Goal: Task Accomplishment & Management: Use online tool/utility

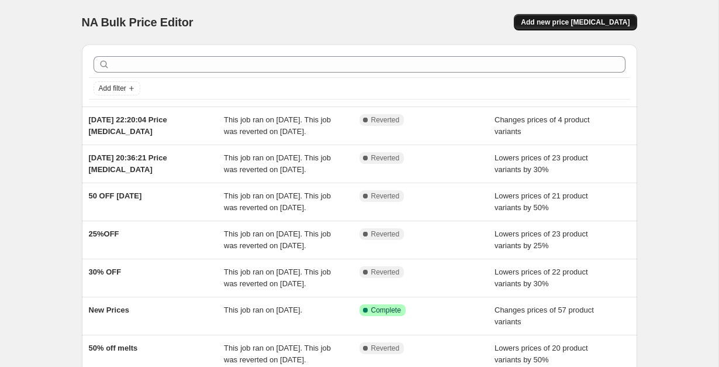
click at [559, 26] on span "Add new price [MEDICAL_DATA]" at bounding box center [575, 22] width 109 height 9
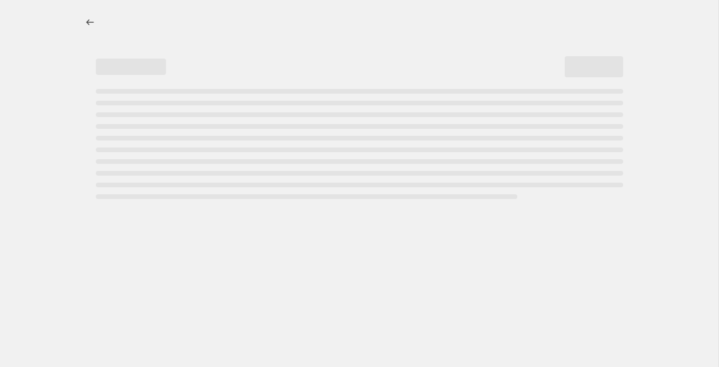
select select "percentage"
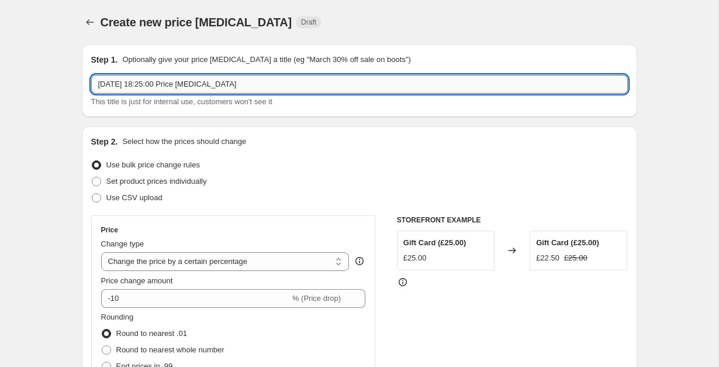
click at [370, 82] on input "[DATE] 18:25:00 Price [MEDICAL_DATA]" at bounding box center [359, 84] width 537 height 19
type input "m"
type input "[DATE] Madness"
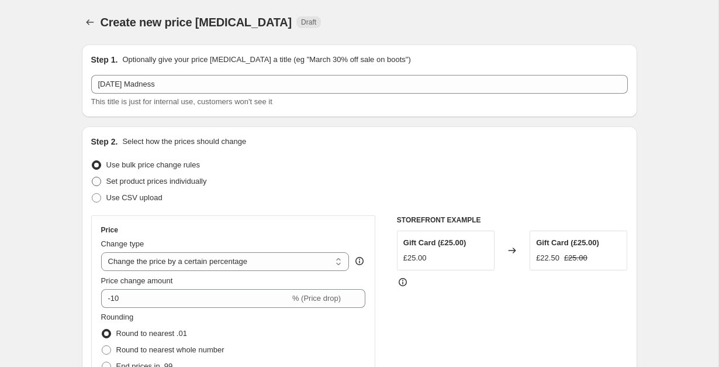
click at [194, 181] on span "Set product prices individually" at bounding box center [156, 181] width 101 height 9
click at [92, 177] on input "Set product prices individually" at bounding box center [92, 177] width 1 height 1
radio input "true"
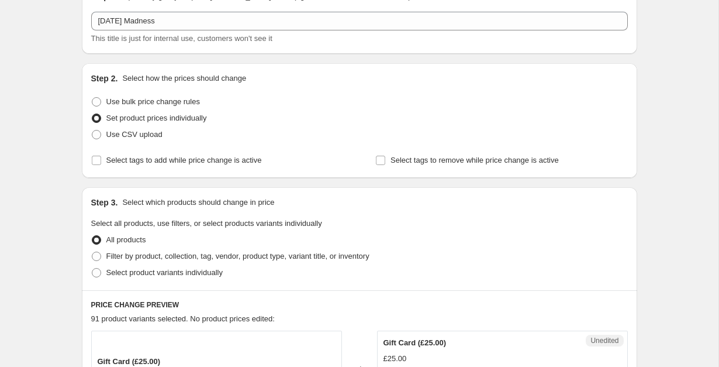
scroll to position [70, 0]
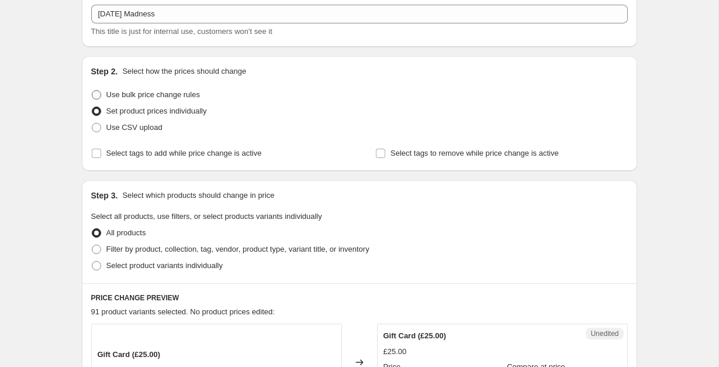
click at [185, 95] on span "Use bulk price change rules" at bounding box center [153, 94] width 94 height 9
click at [92, 91] on input "Use bulk price change rules" at bounding box center [92, 90] width 1 height 1
radio input "true"
select select "percentage"
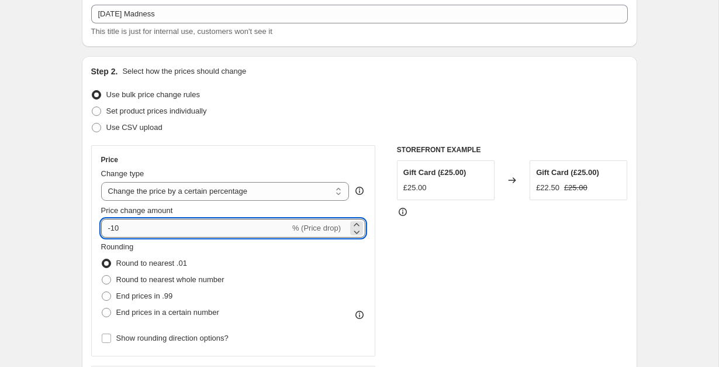
click at [183, 229] on input "-10" at bounding box center [195, 228] width 189 height 19
type input "-1"
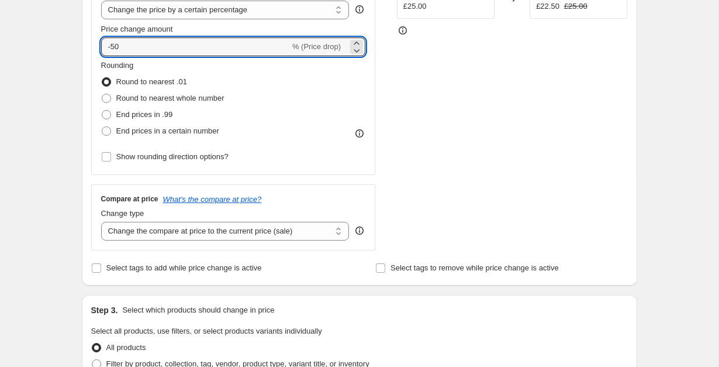
scroll to position [263, 0]
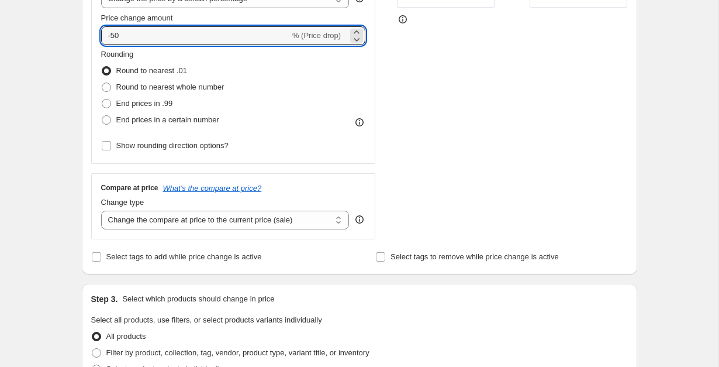
type input "-50"
click at [246, 244] on div "Step 2. Select how the prices should change Use bulk price change rules Set pro…" at bounding box center [359, 69] width 537 height 392
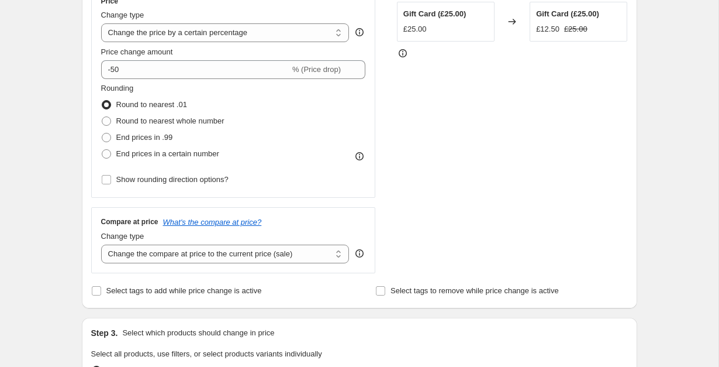
scroll to position [229, 0]
click at [245, 249] on select "Change the compare at price to the current price (sale) Change the compare at p…" at bounding box center [225, 253] width 249 height 19
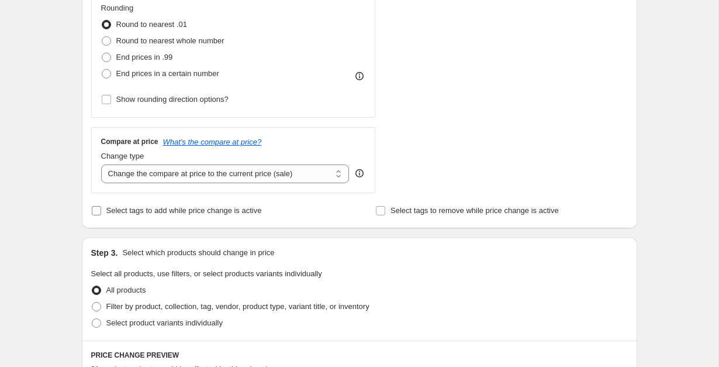
scroll to position [367, 0]
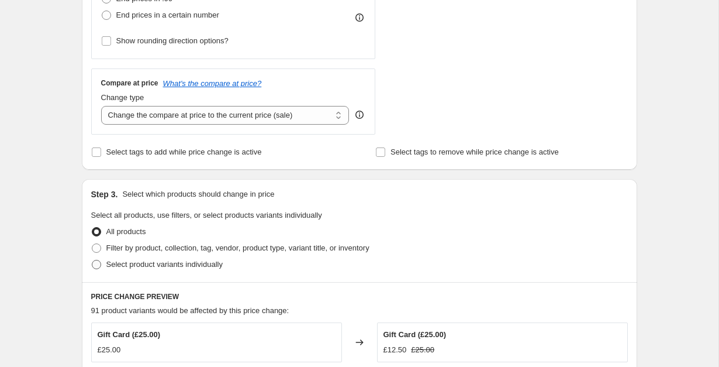
click at [205, 262] on span "Select product variants individually" at bounding box center [164, 264] width 116 height 9
click at [92, 260] on input "Select product variants individually" at bounding box center [92, 260] width 1 height 1
radio input "true"
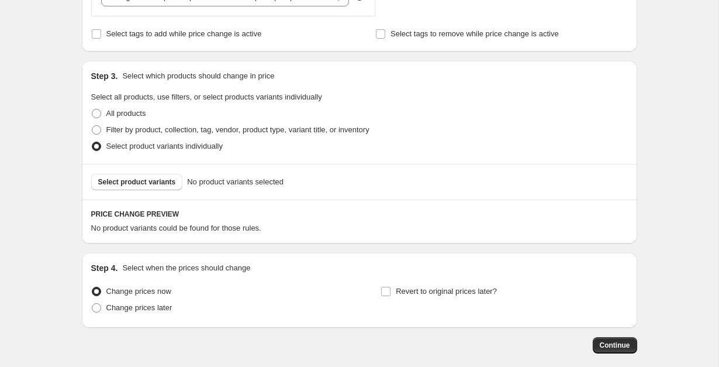
scroll to position [543, 0]
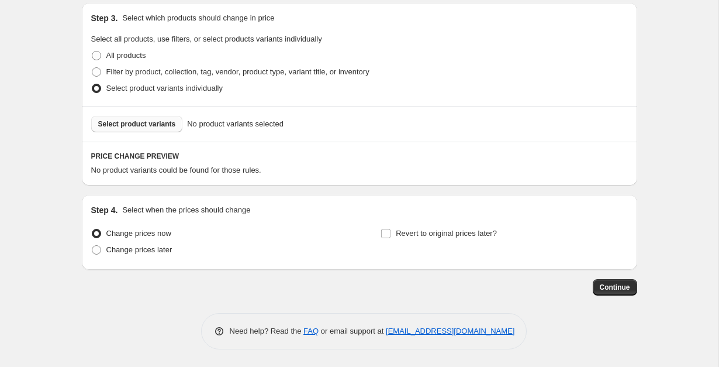
click at [167, 124] on span "Select product variants" at bounding box center [137, 123] width 78 height 9
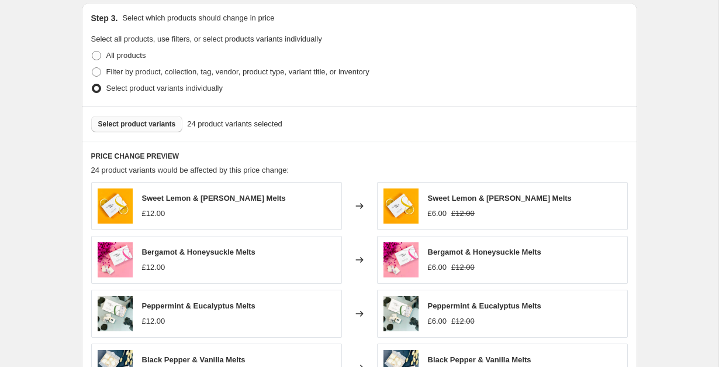
scroll to position [838, 0]
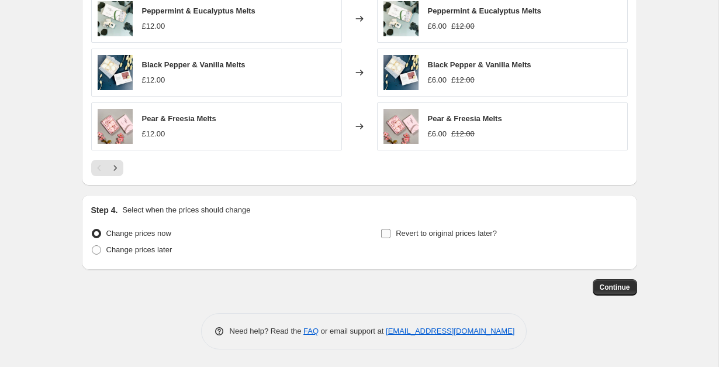
click at [389, 230] on input "Revert to original prices later?" at bounding box center [385, 233] width 9 height 9
checkbox input "true"
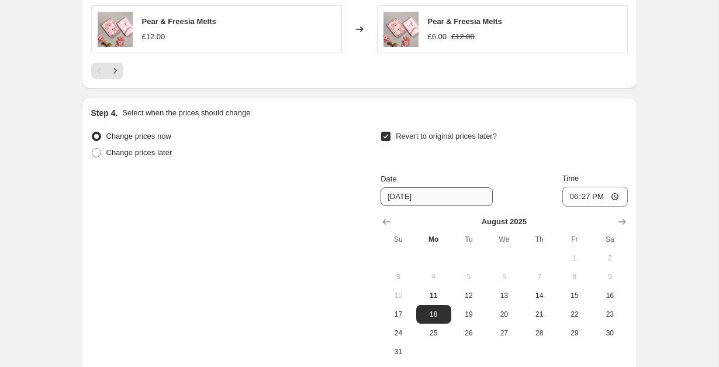
scroll to position [937, 0]
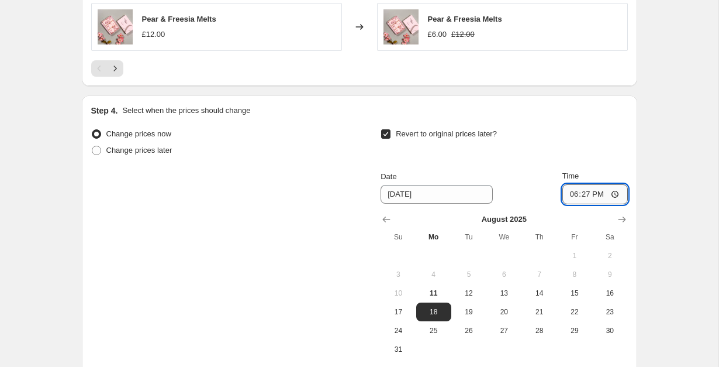
click at [588, 191] on input "18:27" at bounding box center [596, 194] width 66 height 20
click at [460, 292] on span "12" at bounding box center [469, 292] width 26 height 9
type input "[DATE]"
click at [580, 193] on input "18:27" at bounding box center [596, 194] width 66 height 20
type input "00:00"
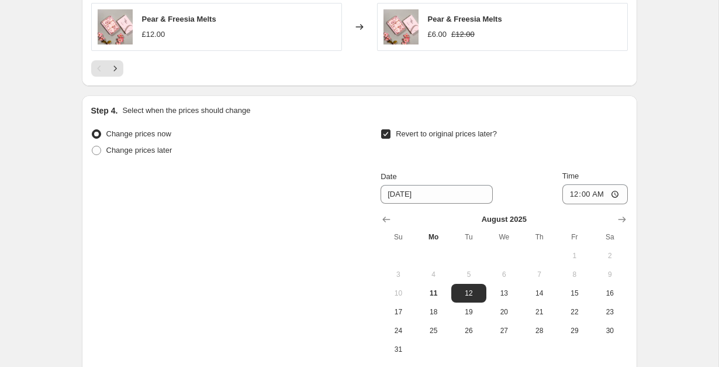
click at [526, 202] on div "Date [DATE] Time 00:00" at bounding box center [504, 187] width 247 height 34
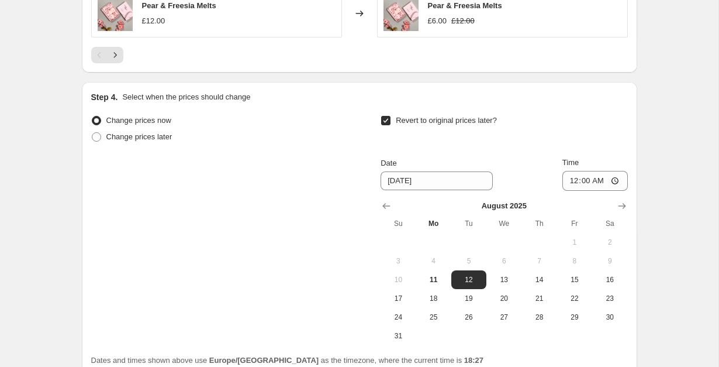
scroll to position [1057, 0]
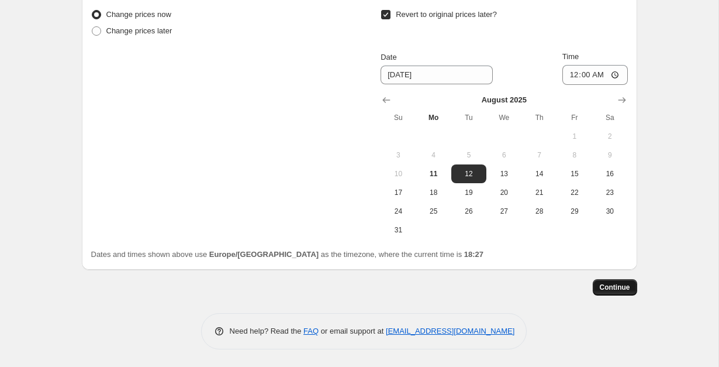
click at [619, 282] on span "Continue" at bounding box center [615, 286] width 30 height 9
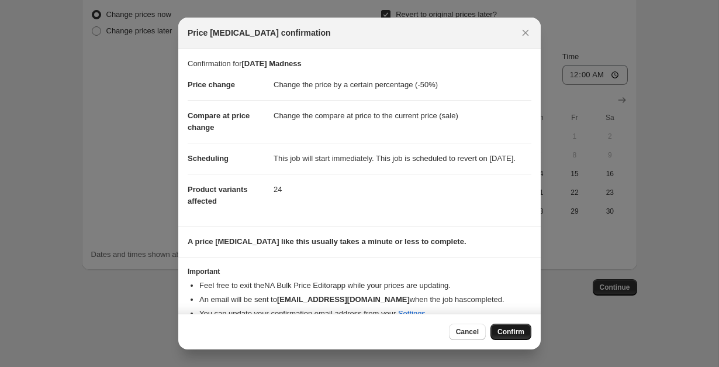
click at [502, 335] on span "Confirm" at bounding box center [511, 331] width 27 height 9
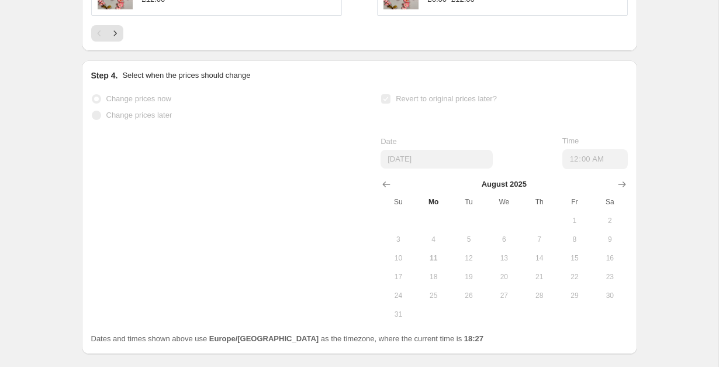
scroll to position [1087, 0]
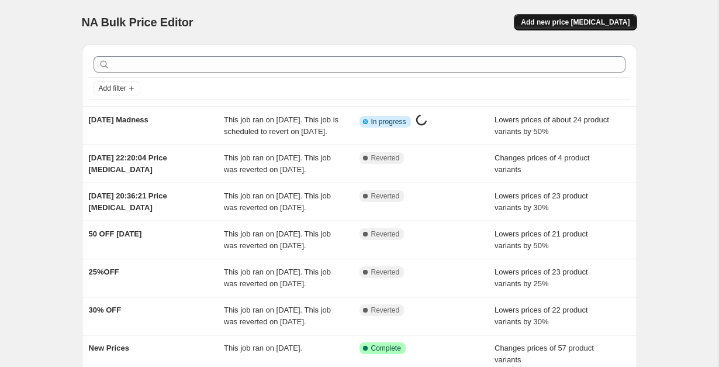
click at [575, 27] on button "Add new price [MEDICAL_DATA]" at bounding box center [575, 22] width 123 height 16
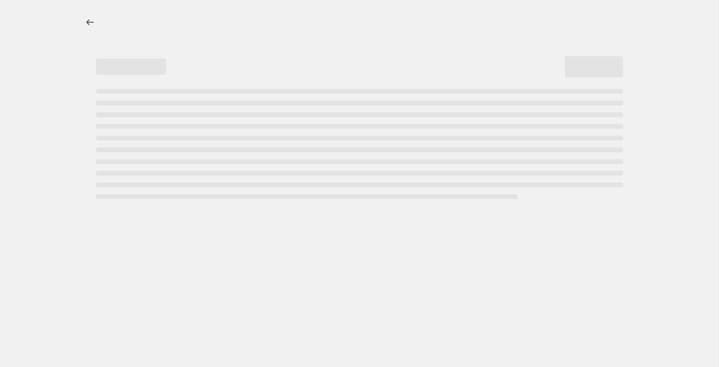
select select "percentage"
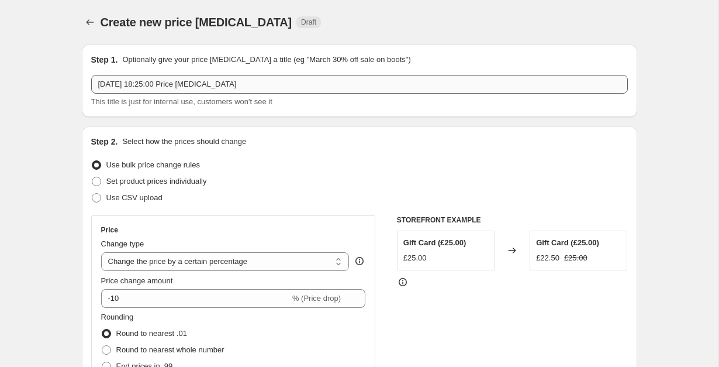
click at [306, 85] on input "[DATE] 18:25:00 Price [MEDICAL_DATA]" at bounding box center [359, 84] width 537 height 19
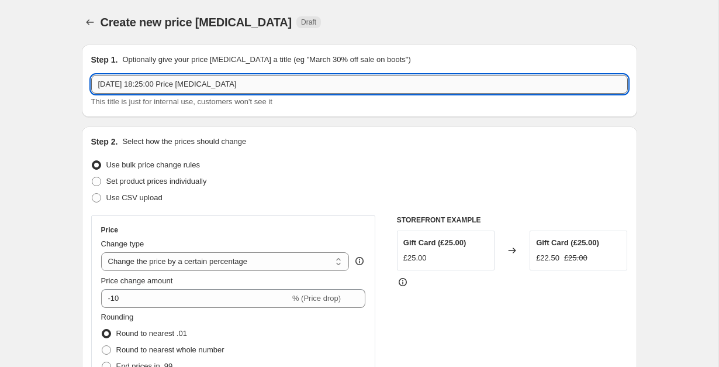
click at [306, 85] on input "[DATE] 18:25:00 Price [MEDICAL_DATA]" at bounding box center [359, 84] width 537 height 19
click at [304, 85] on input "[DATE] 18:25:00 Price [MEDICAL_DATA]" at bounding box center [359, 84] width 537 height 19
type input "[DATE] Madness"
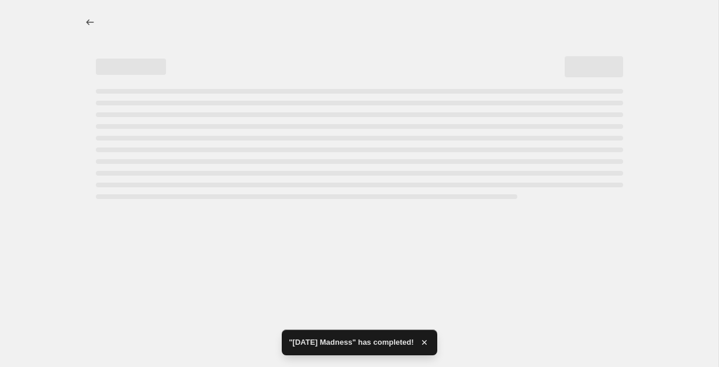
select select "percentage"
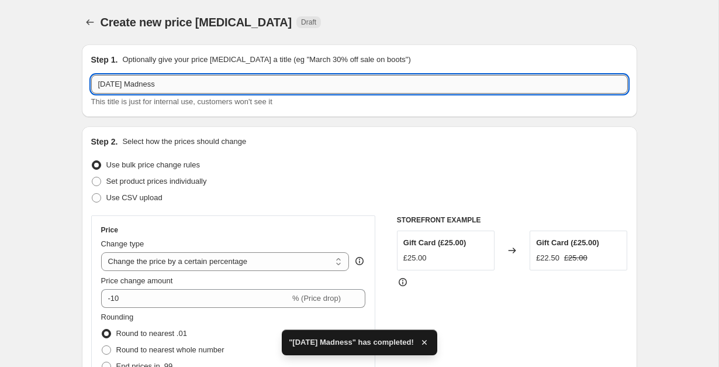
click at [247, 85] on input "[DATE] Madness" at bounding box center [359, 84] width 537 height 19
type input "[DATE] Madness 2"
click at [182, 181] on span "Set product prices individually" at bounding box center [156, 181] width 101 height 9
click at [92, 177] on input "Set product prices individually" at bounding box center [92, 177] width 1 height 1
radio input "true"
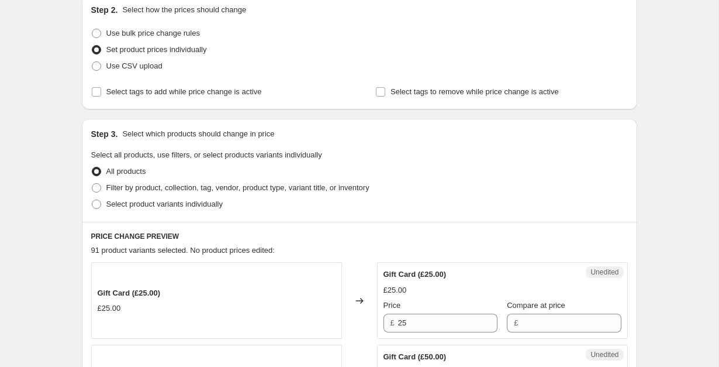
scroll to position [134, 0]
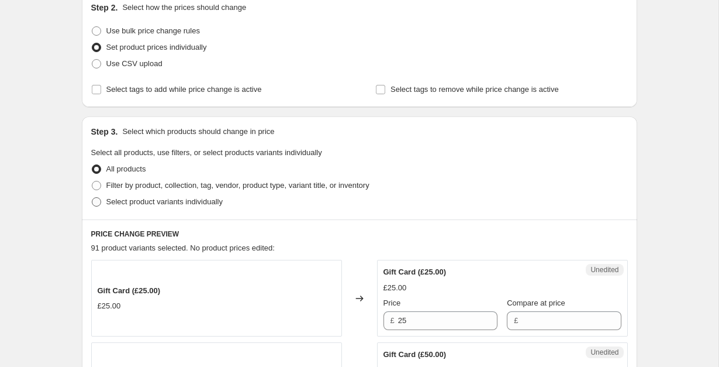
click at [179, 201] on span "Select product variants individually" at bounding box center [164, 201] width 116 height 9
click at [92, 198] on input "Select product variants individually" at bounding box center [92, 197] width 1 height 1
radio input "true"
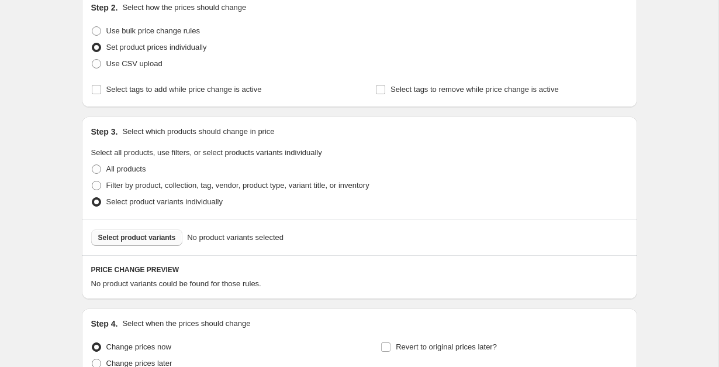
click at [170, 235] on span "Select product variants" at bounding box center [137, 237] width 78 height 9
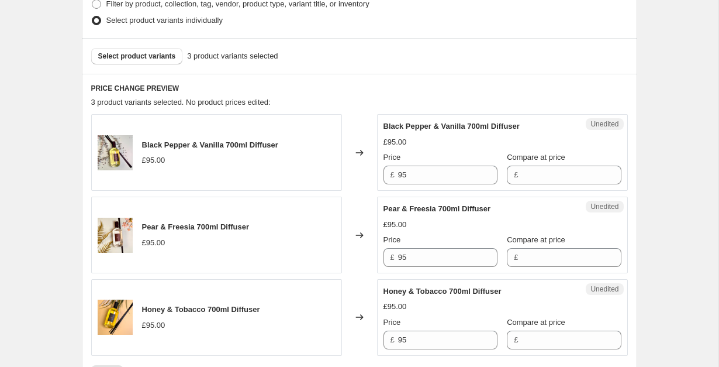
scroll to position [318, 0]
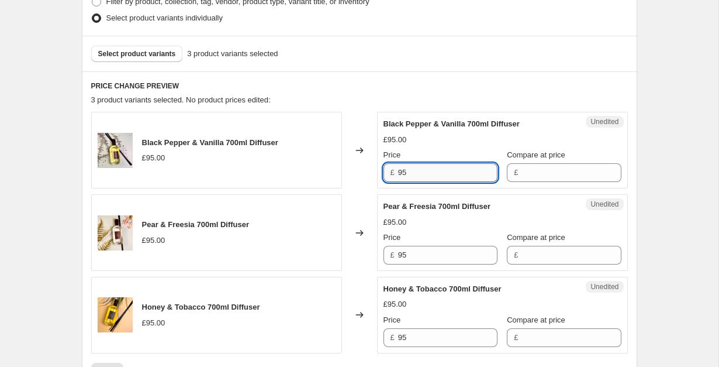
click at [424, 173] on input "95" at bounding box center [447, 172] width 99 height 19
type input "75"
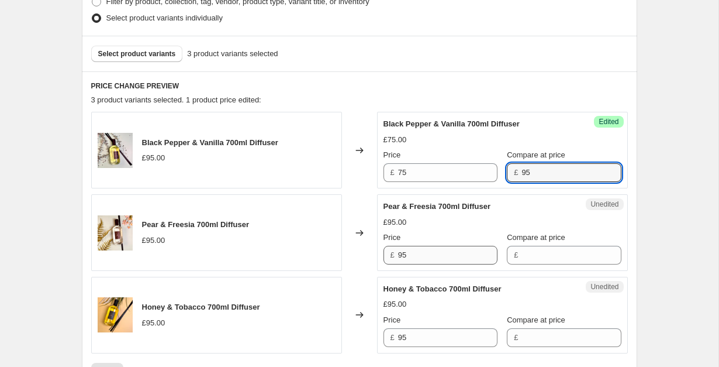
type input "95"
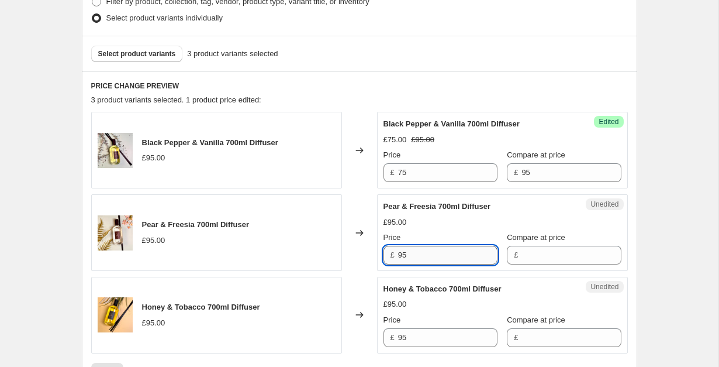
click at [409, 249] on input "95" at bounding box center [447, 255] width 99 height 19
type input "75"
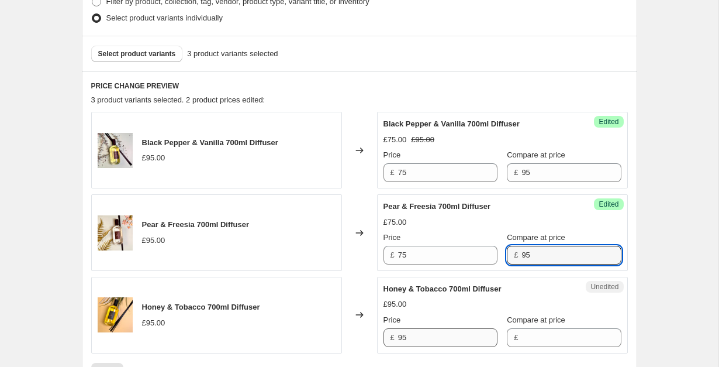
type input "95"
click at [405, 334] on input "95" at bounding box center [447, 337] width 99 height 19
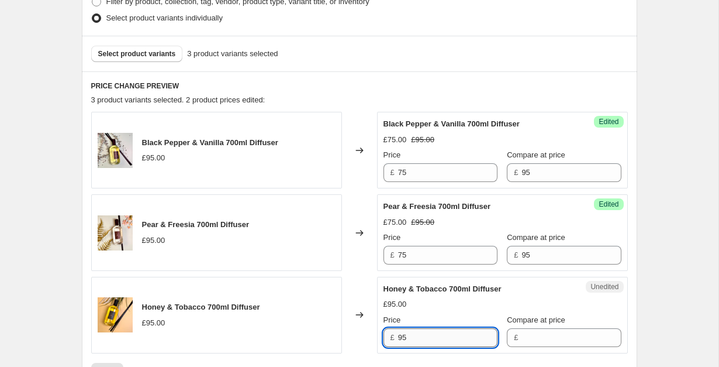
click at [405, 334] on input "95" at bounding box center [447, 337] width 99 height 19
type input "75"
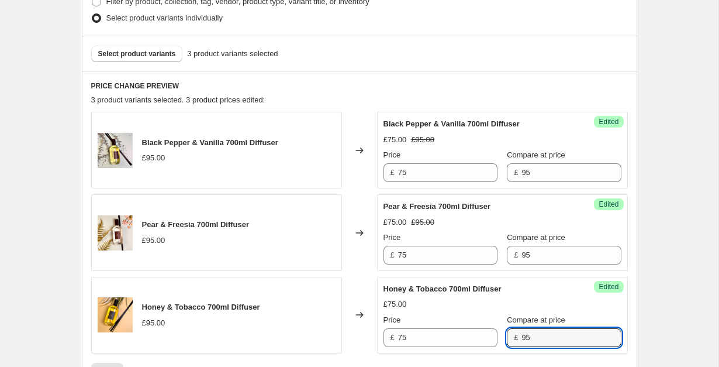
type input "95"
click at [418, 294] on div "Honey & Tobacco 700ml Diffuser" at bounding box center [479, 289] width 191 height 12
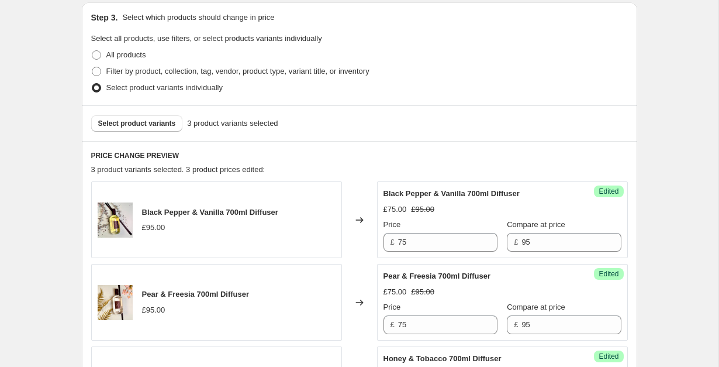
scroll to position [247, 0]
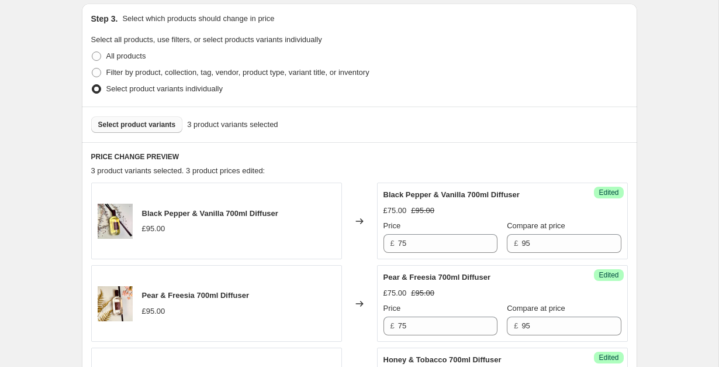
click at [157, 121] on span "Select product variants" at bounding box center [137, 124] width 78 height 9
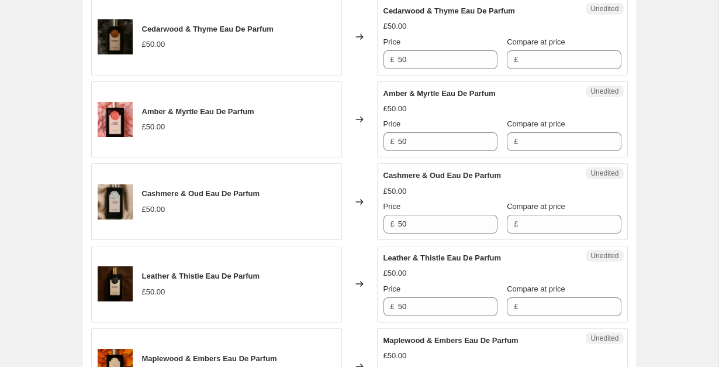
scroll to position [680, 0]
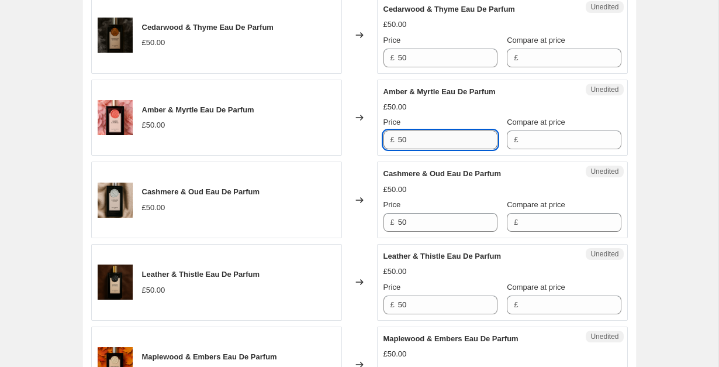
click at [435, 147] on input "50" at bounding box center [447, 139] width 99 height 19
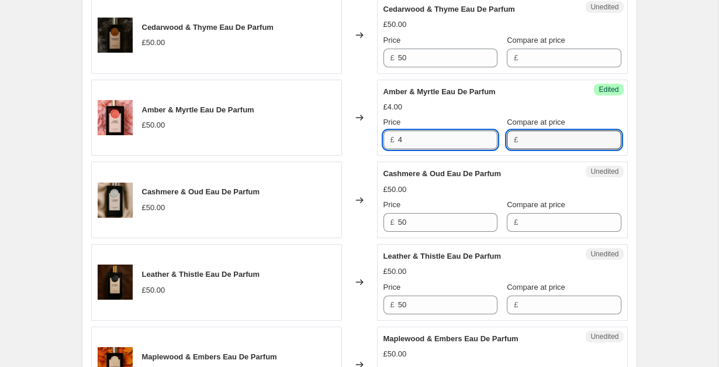
click at [435, 147] on input "4" at bounding box center [447, 139] width 99 height 19
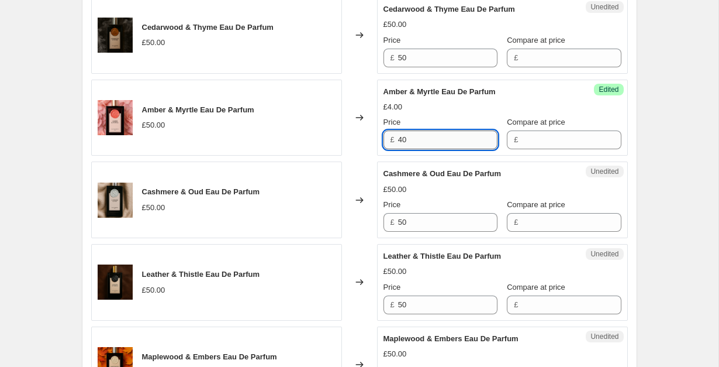
type input "40"
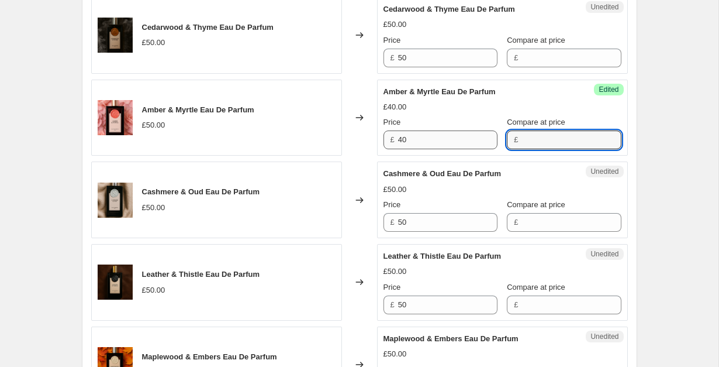
type input "6"
type input "50"
click at [426, 61] on input "50" at bounding box center [447, 58] width 99 height 19
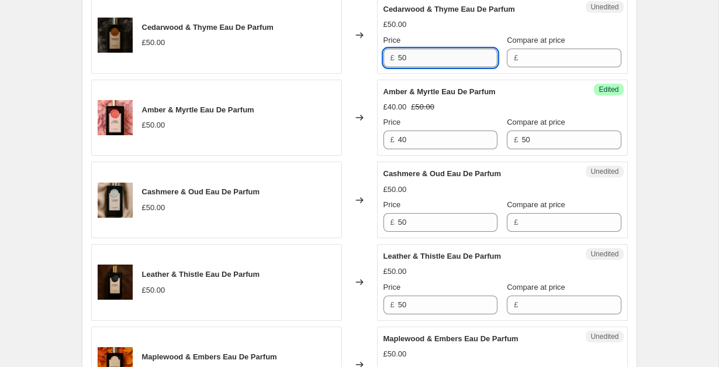
click at [426, 61] on input "50" at bounding box center [447, 58] width 99 height 19
type input "40"
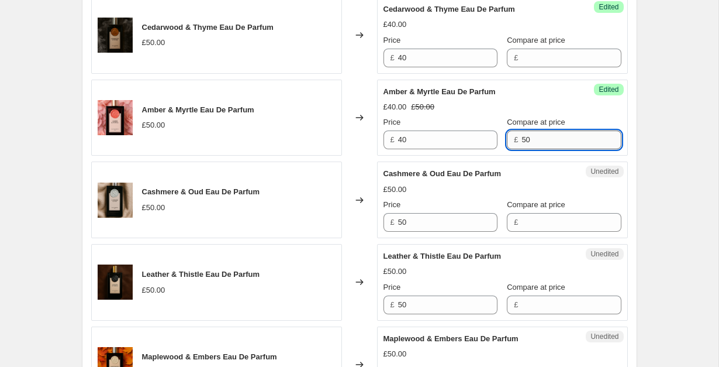
click at [522, 138] on input "50" at bounding box center [571, 139] width 99 height 19
click at [544, 53] on input "Compare at price" at bounding box center [571, 58] width 99 height 19
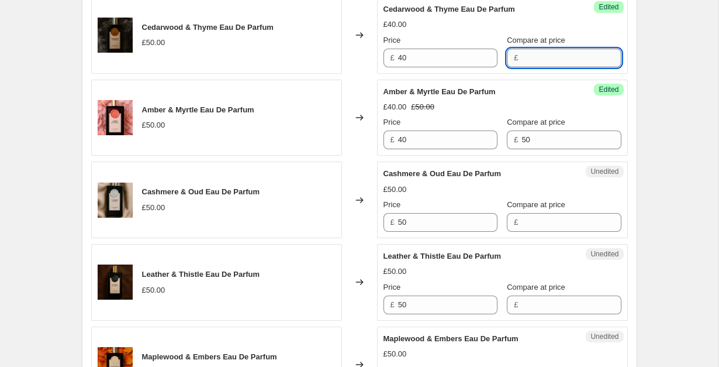
paste input "50"
type input "50"
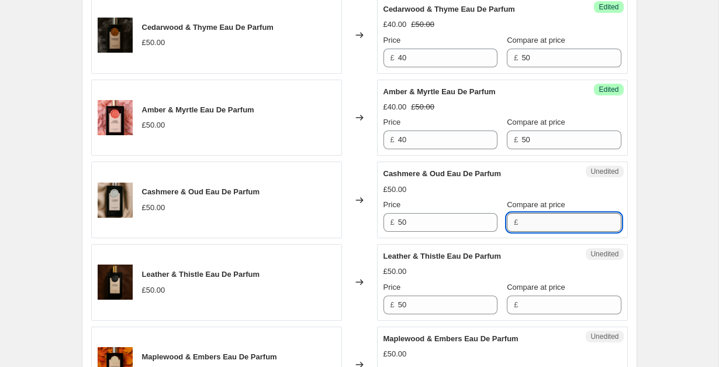
click at [529, 229] on input "Compare at price" at bounding box center [571, 222] width 99 height 19
paste input "50"
type input "50"
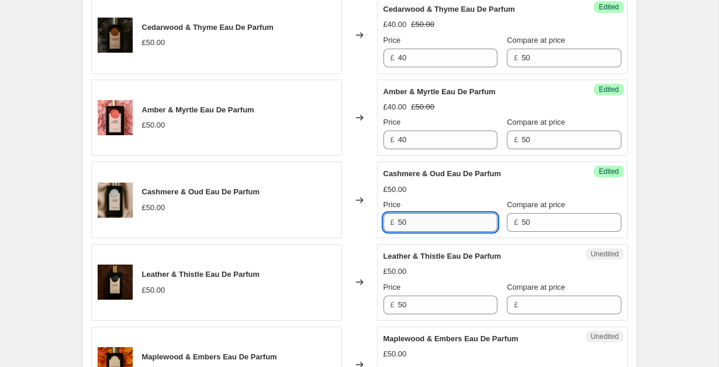
click at [459, 221] on input "50" at bounding box center [447, 222] width 99 height 19
type input "3"
type input "40"
click at [466, 313] on input "50" at bounding box center [447, 304] width 99 height 19
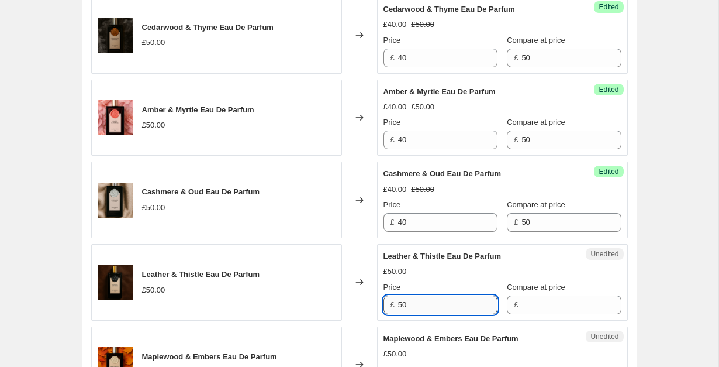
click at [466, 313] on input "50" at bounding box center [447, 304] width 99 height 19
type input "40"
click at [564, 306] on input "Compare at price" at bounding box center [571, 304] width 99 height 19
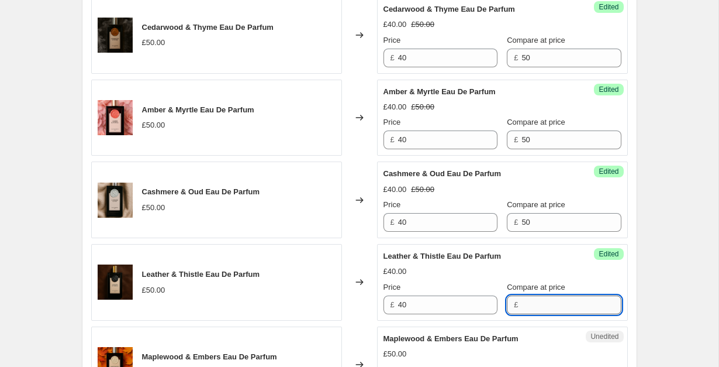
paste input "50"
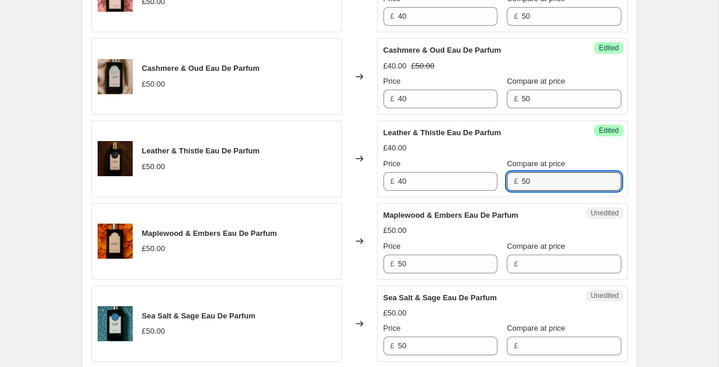
scroll to position [812, 0]
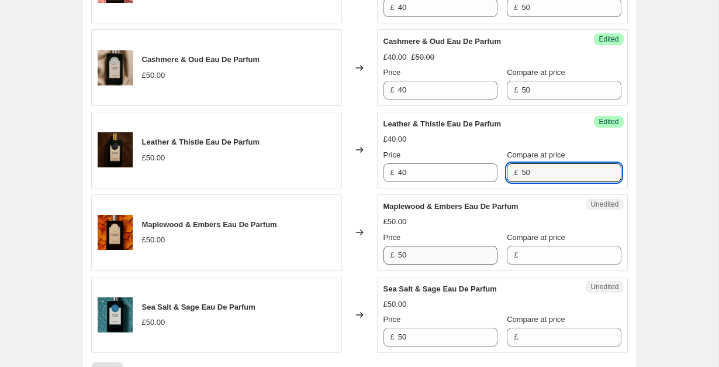
type input "50"
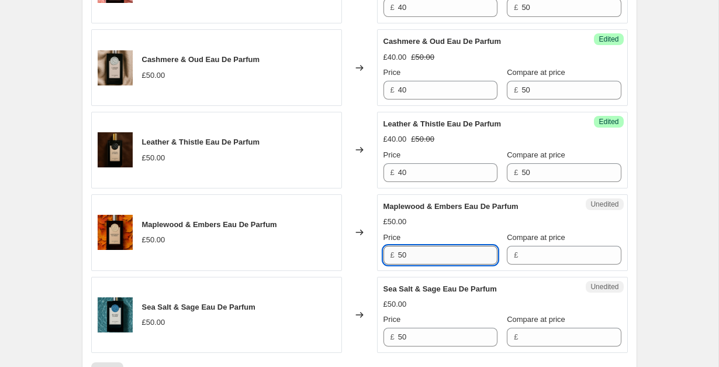
click at [455, 254] on input "50" at bounding box center [447, 255] width 99 height 19
type input "40"
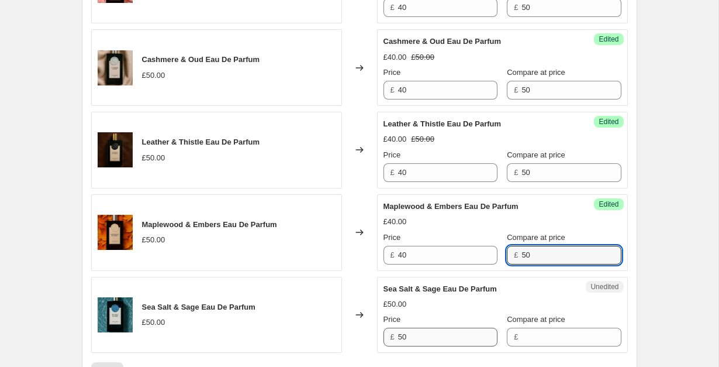
type input "50"
click at [423, 336] on input "50" at bounding box center [447, 337] width 99 height 19
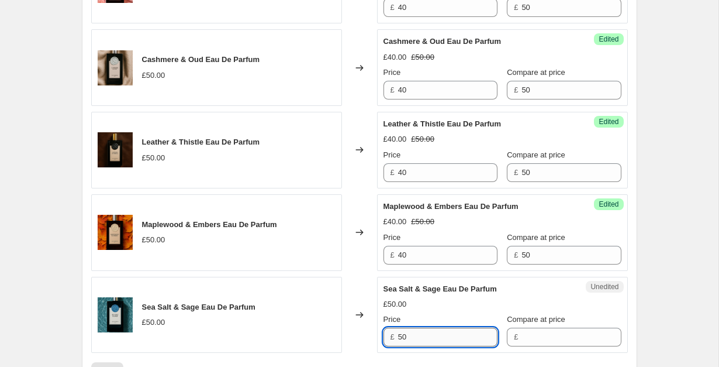
click at [423, 336] on input "50" at bounding box center [447, 337] width 99 height 19
type input "40"
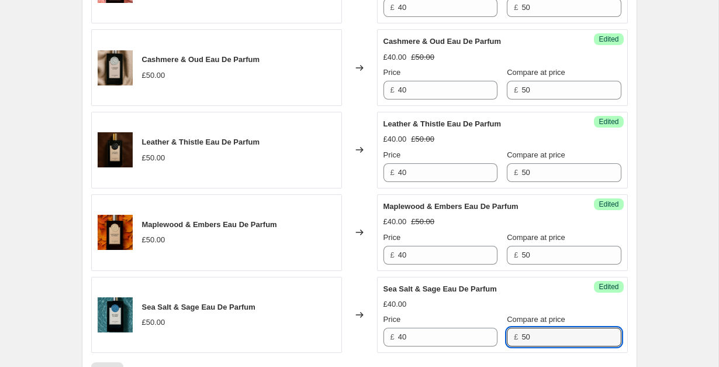
type input "50"
click at [432, 287] on span "Sea Salt & Sage Eau De Parfum" at bounding box center [440, 288] width 113 height 9
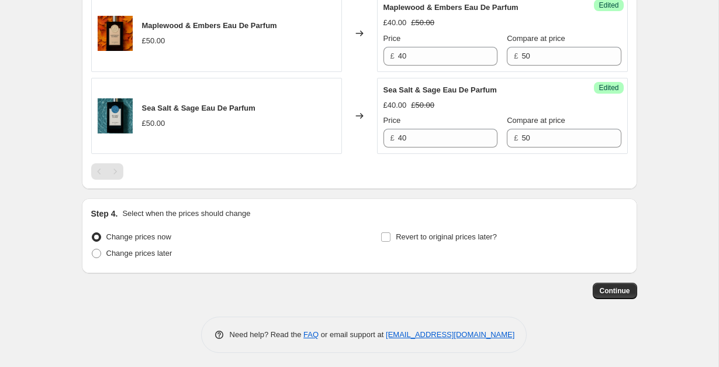
scroll to position [1014, 0]
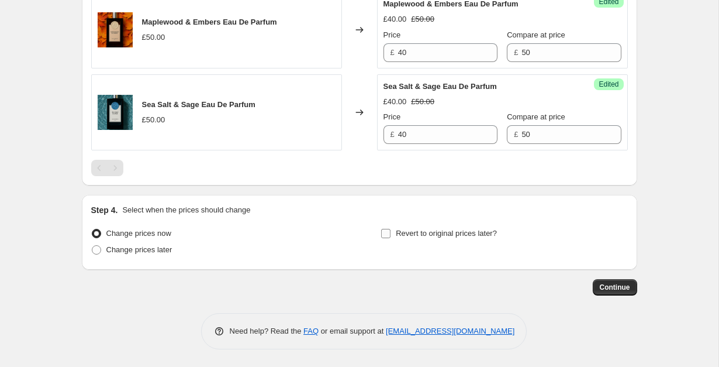
click at [398, 239] on label "Revert to original prices later?" at bounding box center [439, 233] width 116 height 16
click at [391, 238] on input "Revert to original prices later?" at bounding box center [385, 233] width 9 height 9
checkbox input "true"
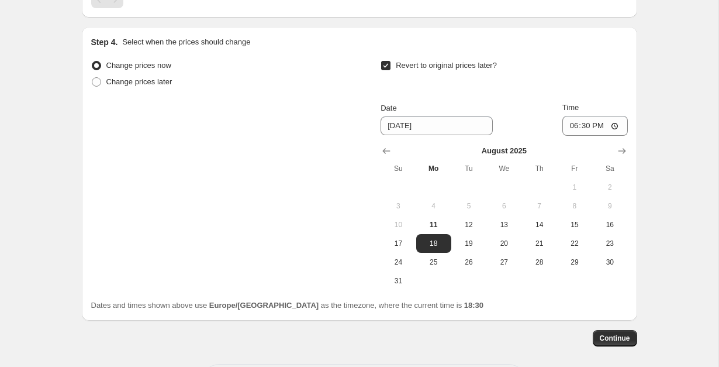
scroll to position [1183, 0]
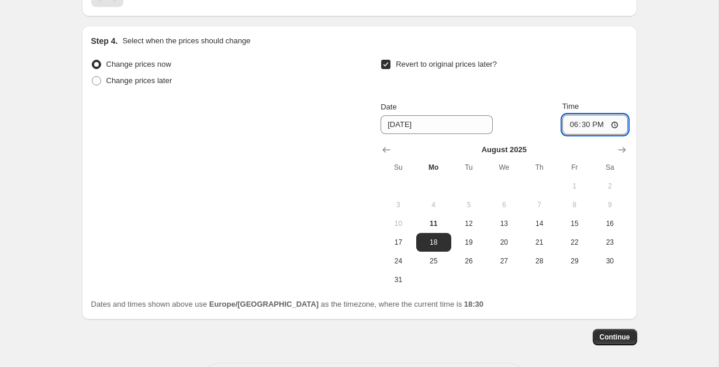
click at [585, 126] on input "18:30" at bounding box center [596, 125] width 66 height 20
type input "00:00"
click at [463, 225] on span "12" at bounding box center [469, 223] width 26 height 9
type input "[DATE]"
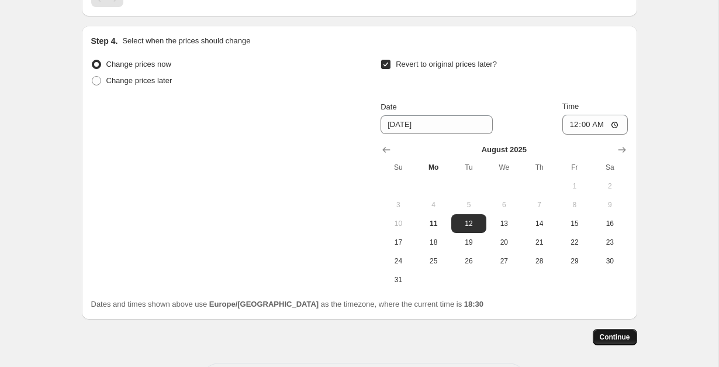
click at [618, 341] on span "Continue" at bounding box center [615, 336] width 30 height 9
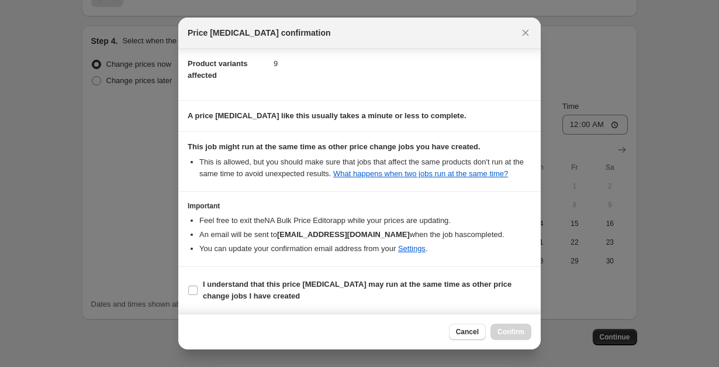
scroll to position [68, 0]
click at [414, 294] on b "I understand that this price [MEDICAL_DATA] may run at the same time as other p…" at bounding box center [357, 290] width 309 height 20
click at [198, 294] on input "I understand that this price [MEDICAL_DATA] may run at the same time as other p…" at bounding box center [192, 289] width 9 height 9
checkbox input "true"
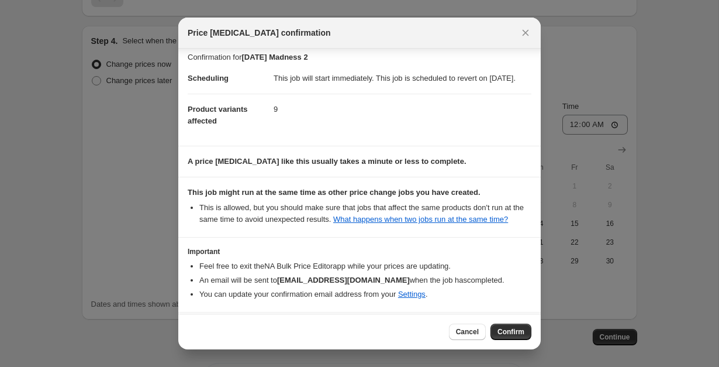
scroll to position [75, 0]
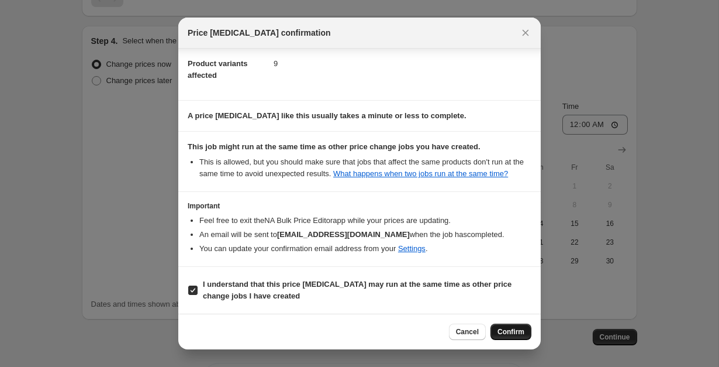
click at [517, 331] on span "Confirm" at bounding box center [511, 331] width 27 height 9
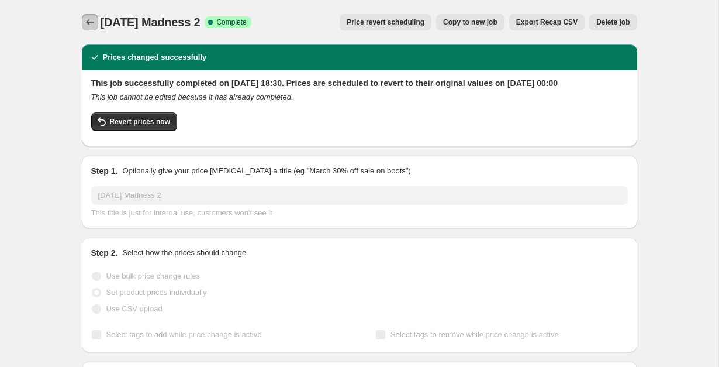
click at [88, 24] on icon "Price change jobs" at bounding box center [90, 22] width 8 height 6
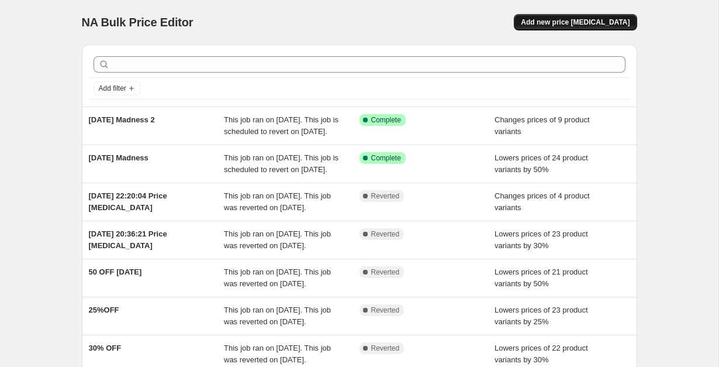
click at [588, 30] on button "Add new price [MEDICAL_DATA]" at bounding box center [575, 22] width 123 height 16
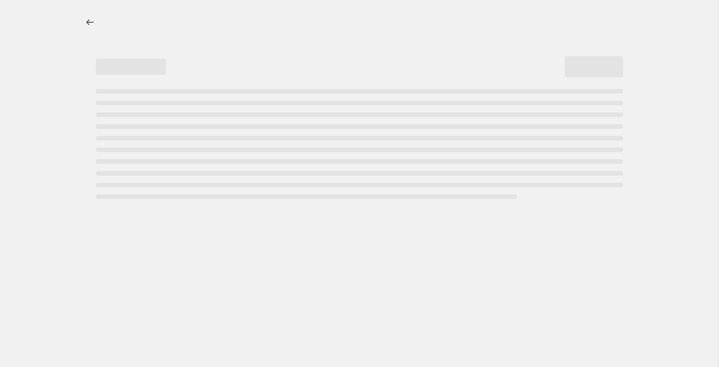
select select "percentage"
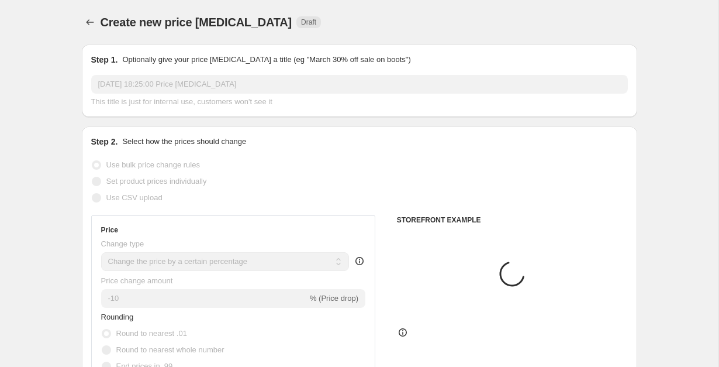
click at [266, 101] on span "This title is just for internal use, customers won't see it" at bounding box center [181, 101] width 181 height 9
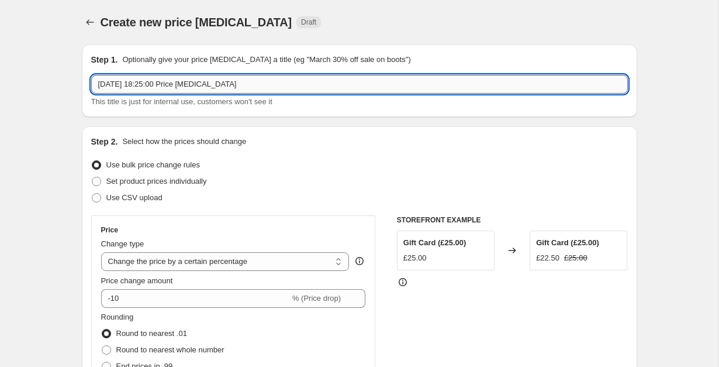
click at [273, 86] on input "[DATE] 18:25:00 Price [MEDICAL_DATA]" at bounding box center [359, 84] width 537 height 19
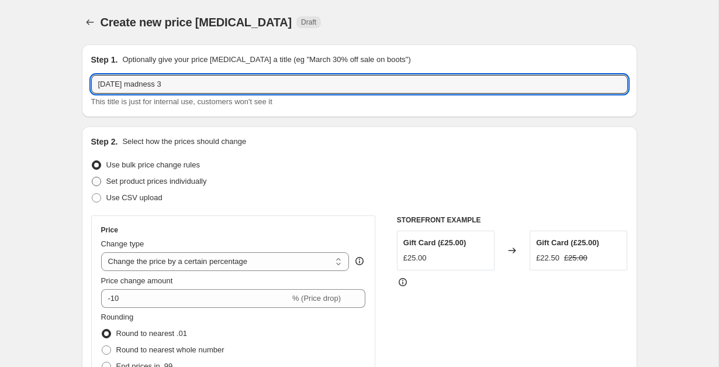
scroll to position [73, 0]
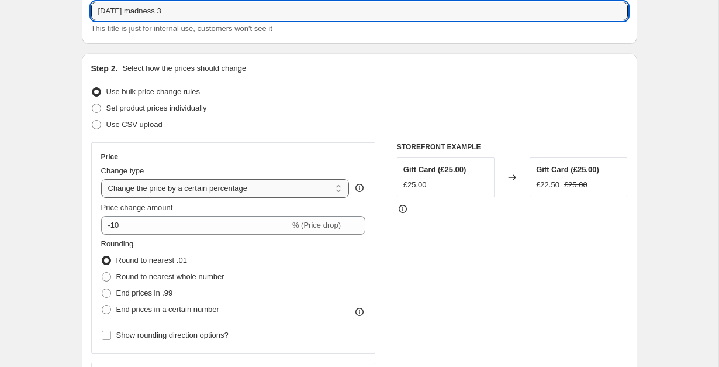
type input "[DATE] madness 3"
click at [209, 188] on select "Change the price to a certain amount Change the price by a certain amount Chang…" at bounding box center [225, 188] width 249 height 19
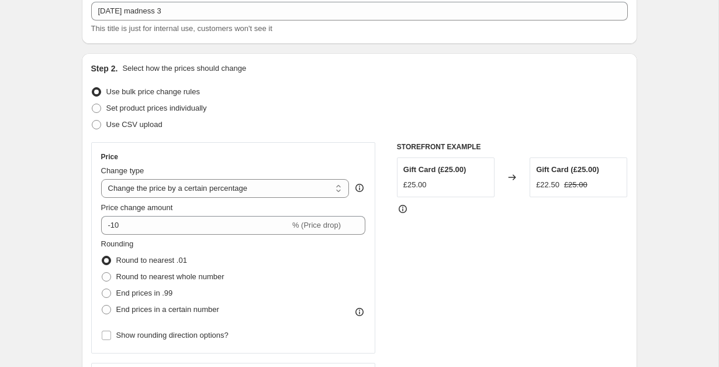
click at [195, 212] on div "Price change amount" at bounding box center [233, 208] width 265 height 12
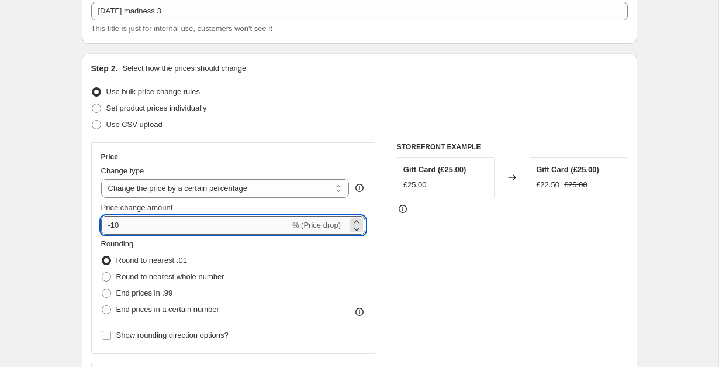
click at [192, 223] on input "-10" at bounding box center [195, 225] width 189 height 19
type input "-1"
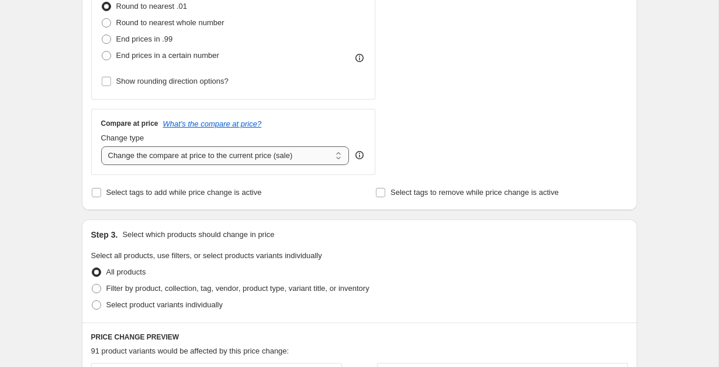
scroll to position [330, 0]
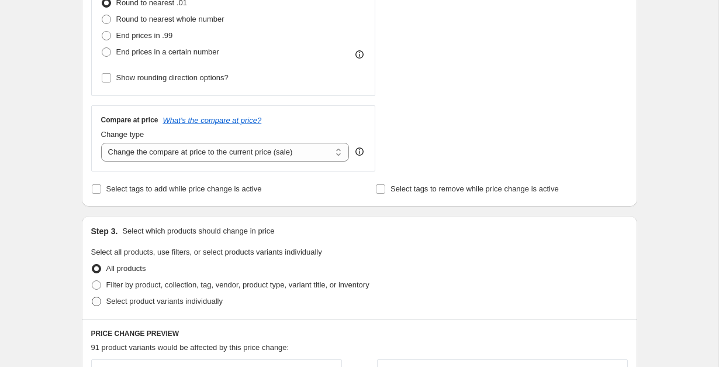
type input "-20"
click at [171, 299] on span "Select product variants individually" at bounding box center [164, 301] width 116 height 9
click at [92, 297] on input "Select product variants individually" at bounding box center [92, 297] width 1 height 1
radio input "true"
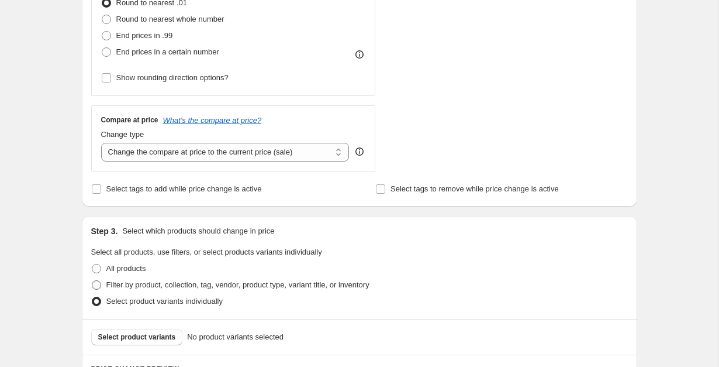
click at [182, 285] on span "Filter by product, collection, tag, vendor, product type, variant title, or inv…" at bounding box center [237, 284] width 263 height 9
click at [92, 281] on input "Filter by product, collection, tag, vendor, product type, variant title, or inv…" at bounding box center [92, 280] width 1 height 1
radio input "true"
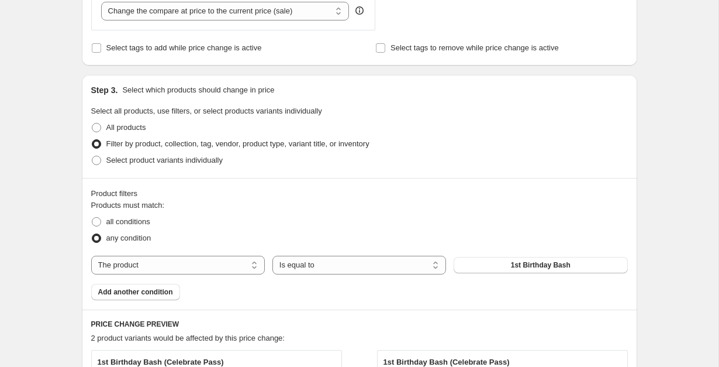
scroll to position [483, 0]
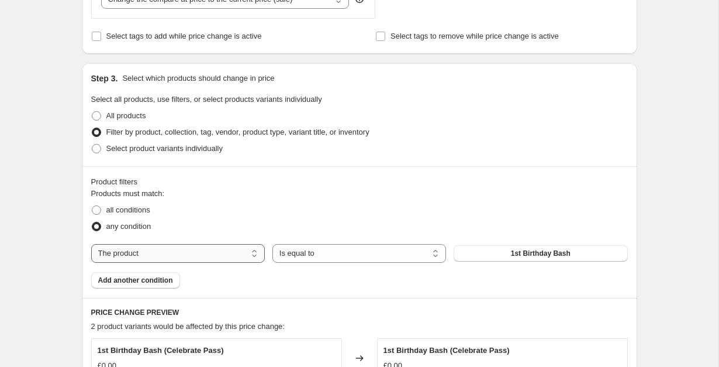
click at [214, 251] on select "The product The product's collection The product's tag The product's vendor The…" at bounding box center [178, 253] width 174 height 19
select select "collection"
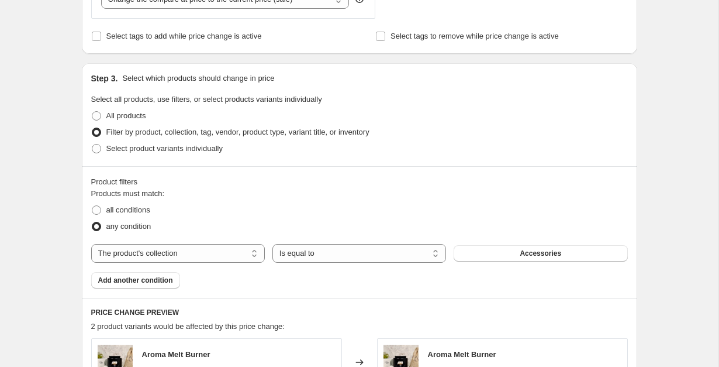
click at [501, 242] on div "Products must match: all conditions any condition The product The product's col…" at bounding box center [359, 238] width 537 height 101
click at [501, 250] on button "Accessories" at bounding box center [541, 253] width 174 height 16
click at [156, 285] on button "Add another condition" at bounding box center [135, 280] width 89 height 16
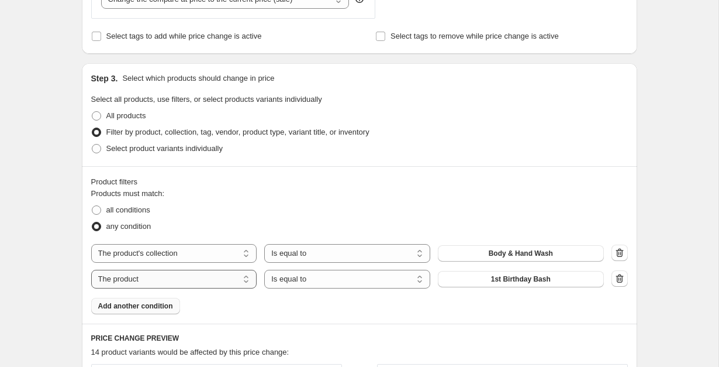
click at [246, 281] on select "The product The product's collection The product's tag The product's vendor The…" at bounding box center [174, 279] width 166 height 19
select select "collection"
click at [525, 276] on span "Accessories" at bounding box center [521, 278] width 42 height 9
click at [172, 310] on span "Add another condition" at bounding box center [135, 305] width 75 height 9
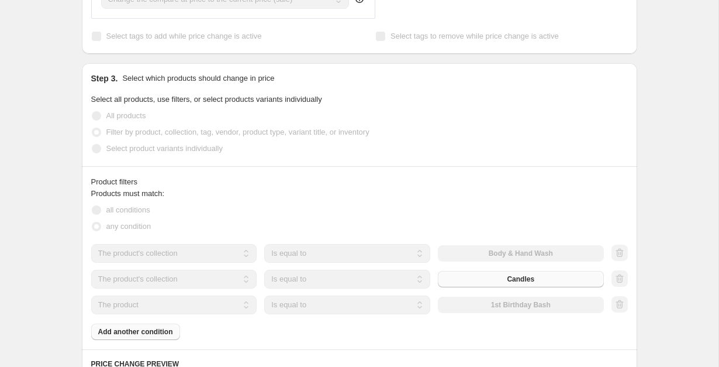
click at [211, 305] on select "The product The product's collection The product's tag The product's vendor The…" at bounding box center [174, 304] width 166 height 19
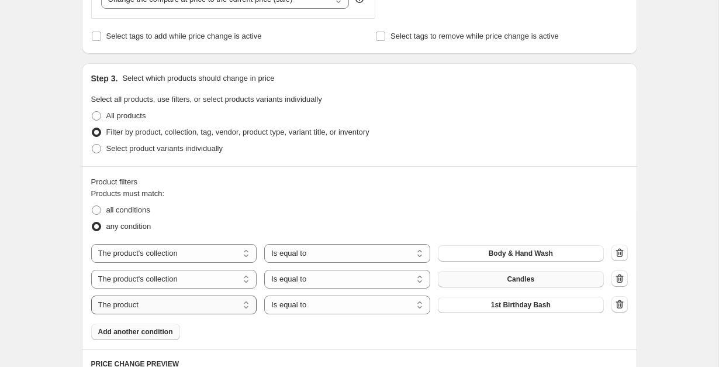
select select "collection"
click at [480, 305] on button "Accessories" at bounding box center [521, 305] width 166 height 16
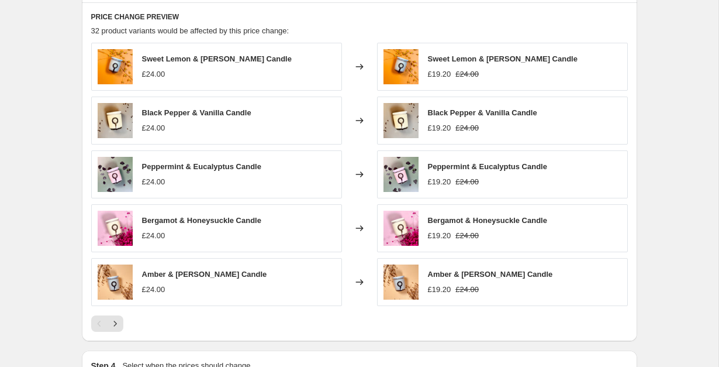
scroll to position [985, 0]
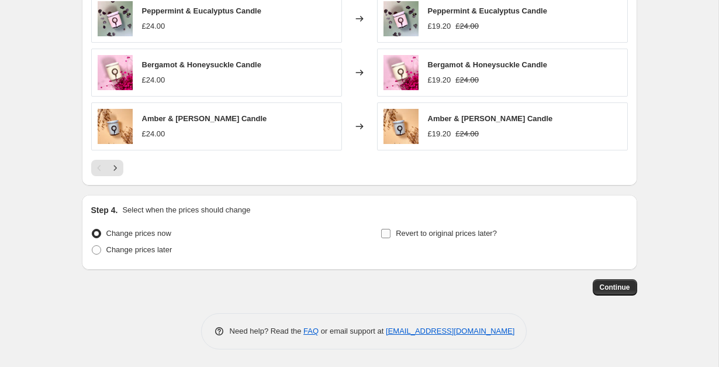
click at [389, 237] on input "Revert to original prices later?" at bounding box center [385, 233] width 9 height 9
checkbox input "true"
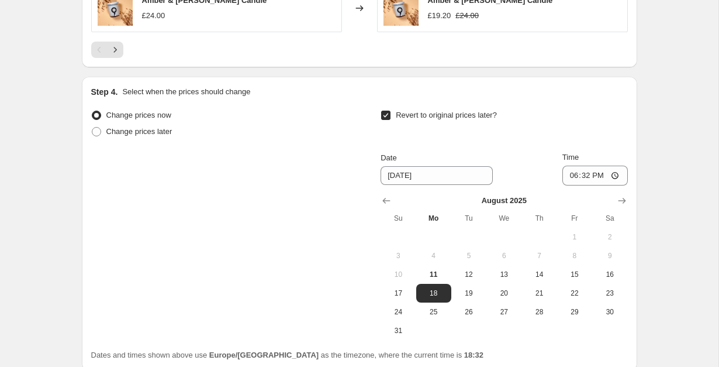
scroll to position [1112, 0]
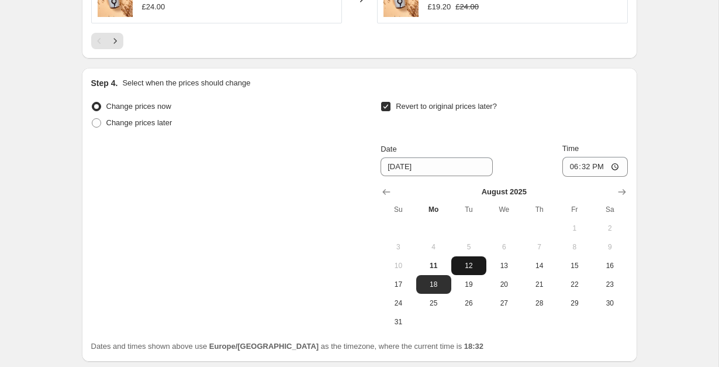
click at [475, 268] on span "12" at bounding box center [469, 265] width 26 height 9
type input "[DATE]"
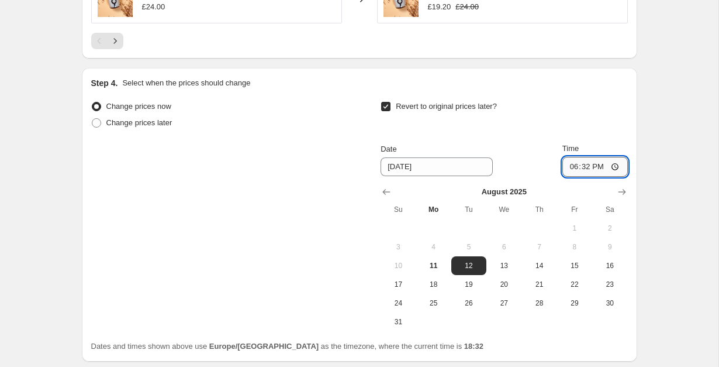
click at [582, 163] on input "18:32" at bounding box center [596, 167] width 66 height 20
type input "00:00"
click at [304, 226] on div "Change prices now Change prices later Revert to original prices later? Date [DA…" at bounding box center [359, 214] width 537 height 233
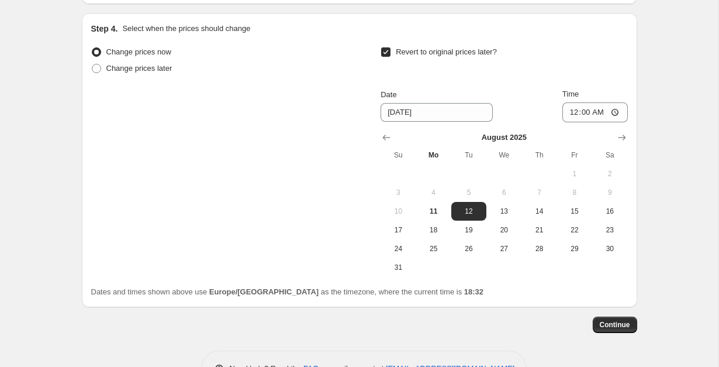
scroll to position [1192, 0]
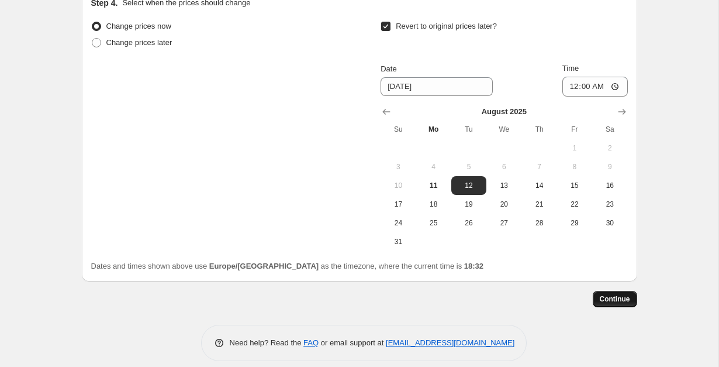
click at [622, 303] on span "Continue" at bounding box center [615, 298] width 30 height 9
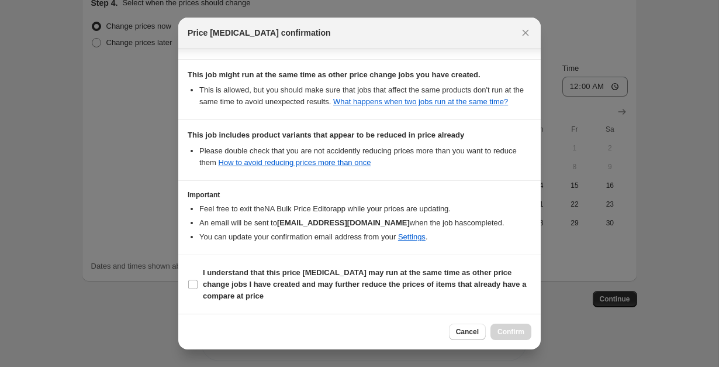
scroll to position [221, 0]
click at [442, 277] on span "I understand that this price [MEDICAL_DATA] may run at the same time as other p…" at bounding box center [367, 284] width 329 height 35
click at [198, 280] on input "I understand that this price [MEDICAL_DATA] may run at the same time as other p…" at bounding box center [192, 284] width 9 height 9
checkbox input "true"
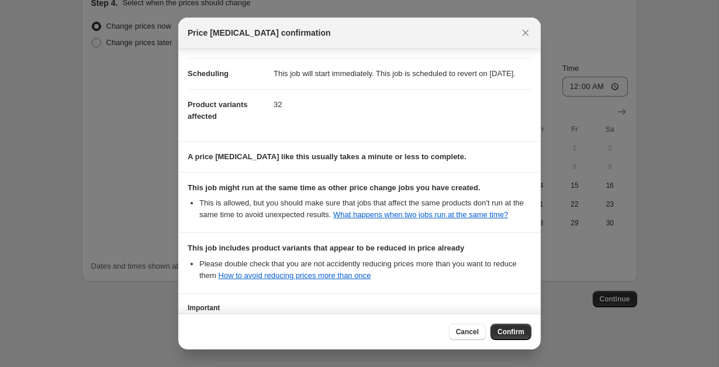
scroll to position [84, 0]
click at [509, 330] on span "Confirm" at bounding box center [511, 331] width 27 height 9
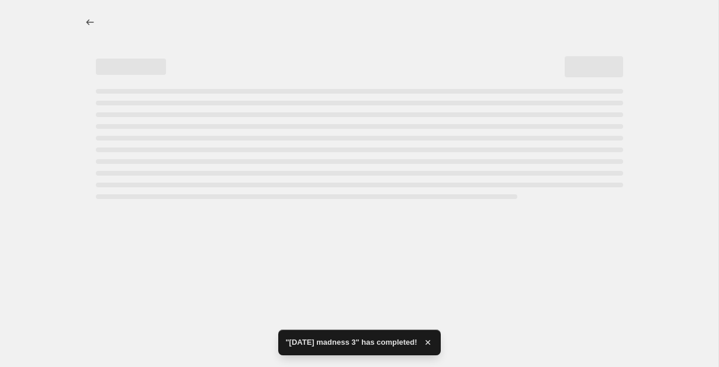
select select "percentage"
select select "collection"
